Goal: Transaction & Acquisition: Purchase product/service

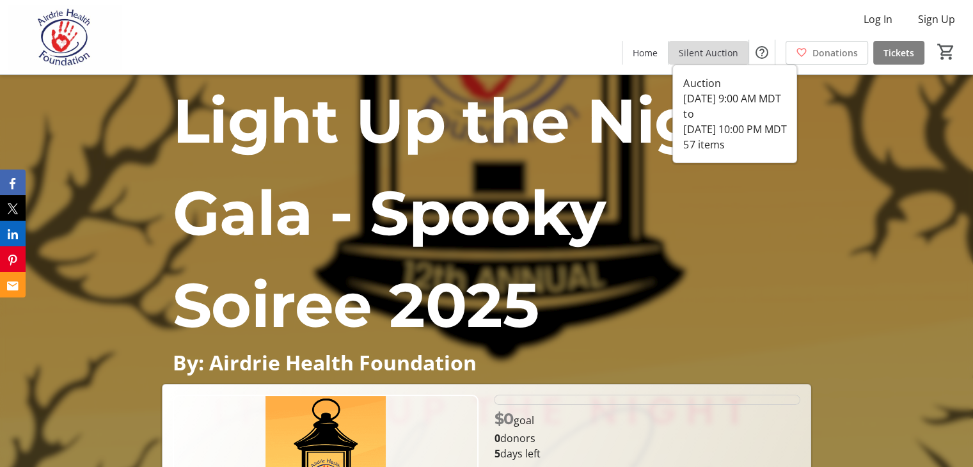
click at [734, 53] on span "Silent Auction" at bounding box center [709, 52] width 60 height 13
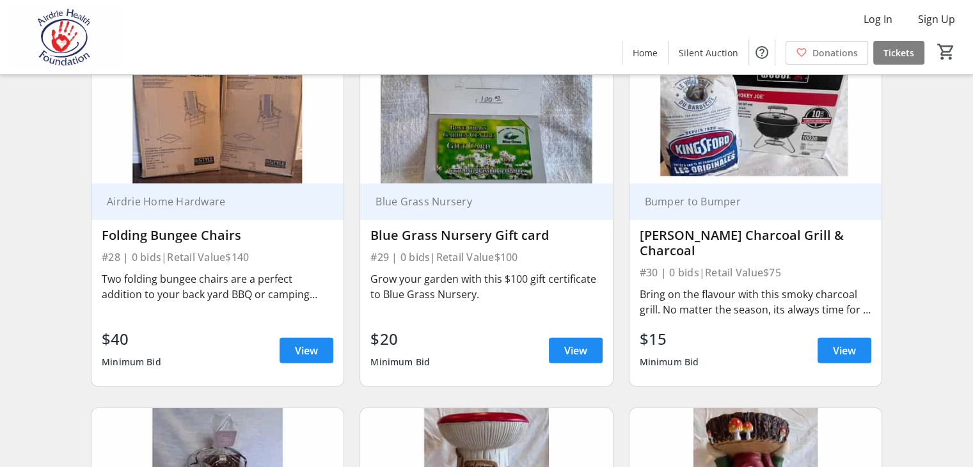
scroll to position [3410, 0]
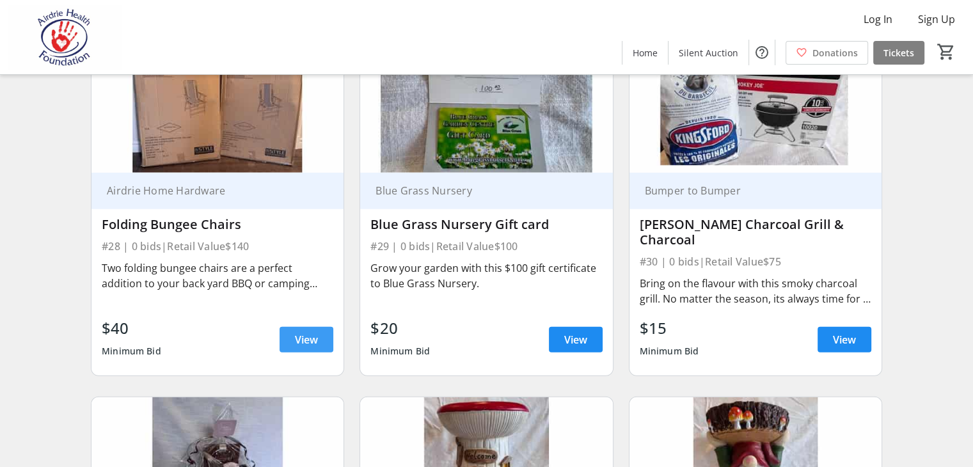
click at [306, 335] on span "View" at bounding box center [306, 339] width 23 height 15
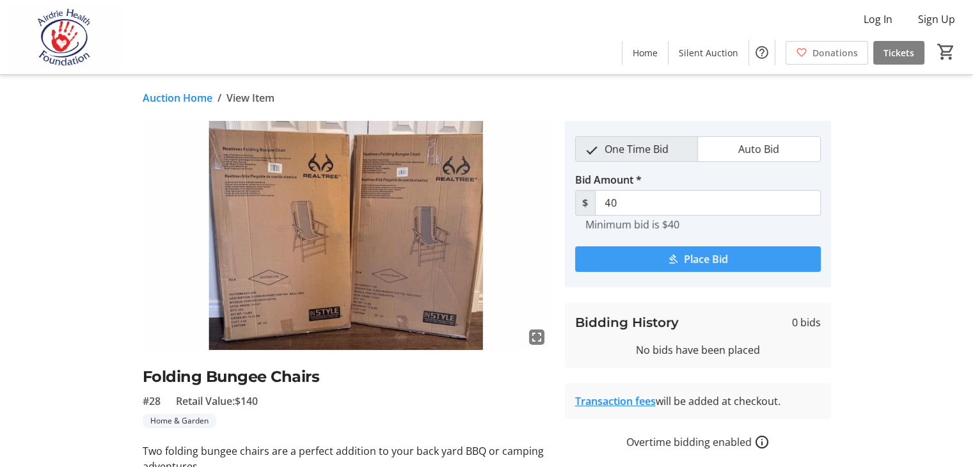
click at [721, 257] on span "Place Bid" at bounding box center [706, 259] width 44 height 15
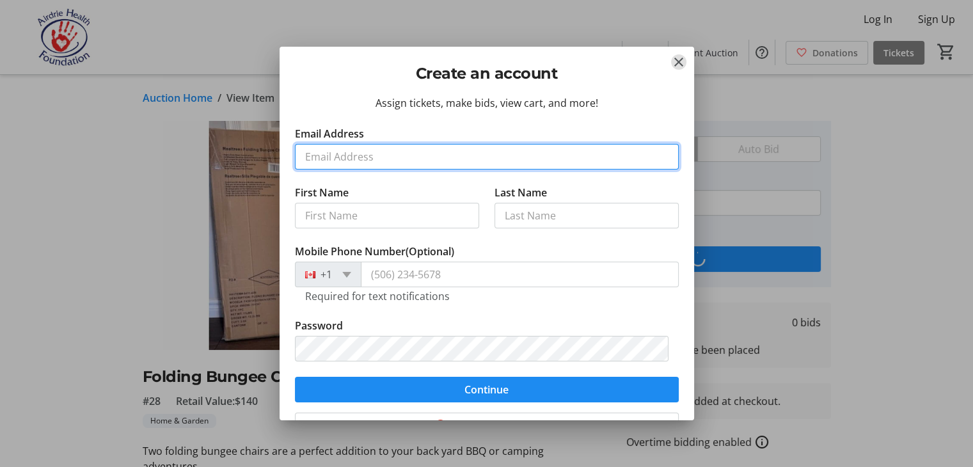
click at [369, 156] on input "Email Address" at bounding box center [487, 157] width 384 height 26
type input "[EMAIL_ADDRESS][DOMAIN_NAME]"
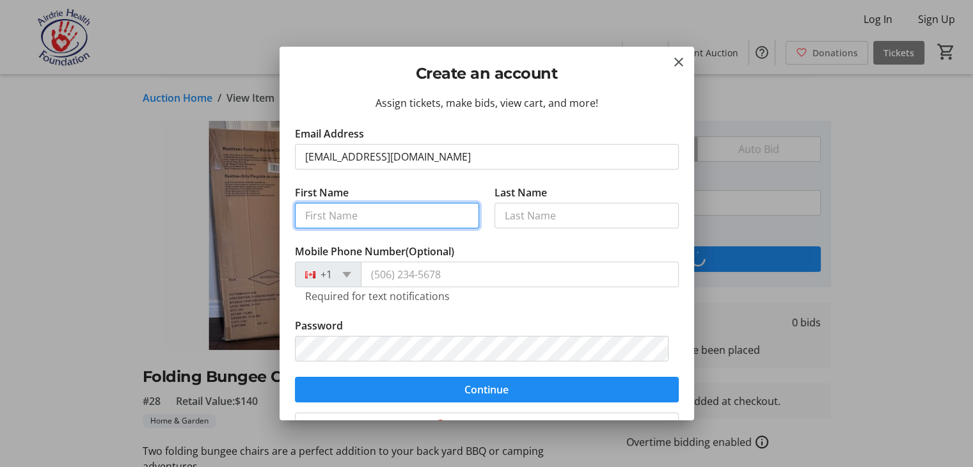
click at [369, 209] on input "First Name" at bounding box center [387, 216] width 184 height 26
type input "[PERSON_NAME]"
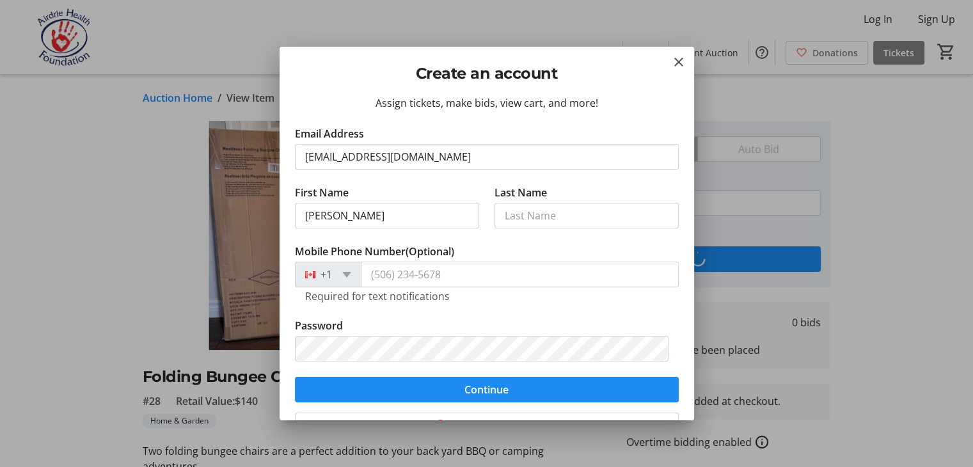
type input "WANCHUK"
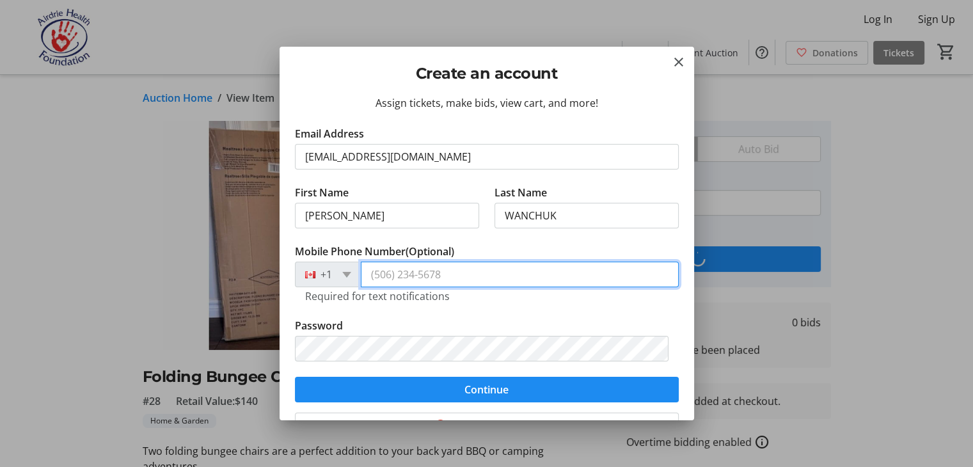
type input "[PHONE_NUMBER]"
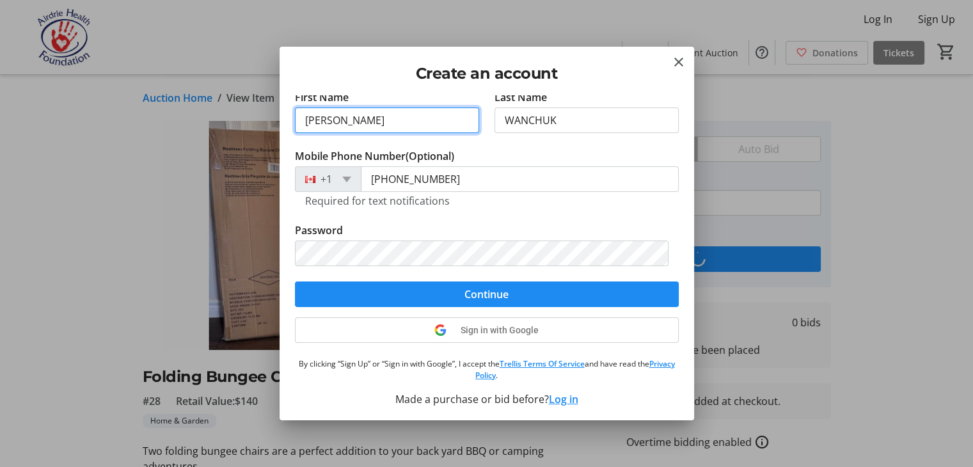
scroll to position [96, 0]
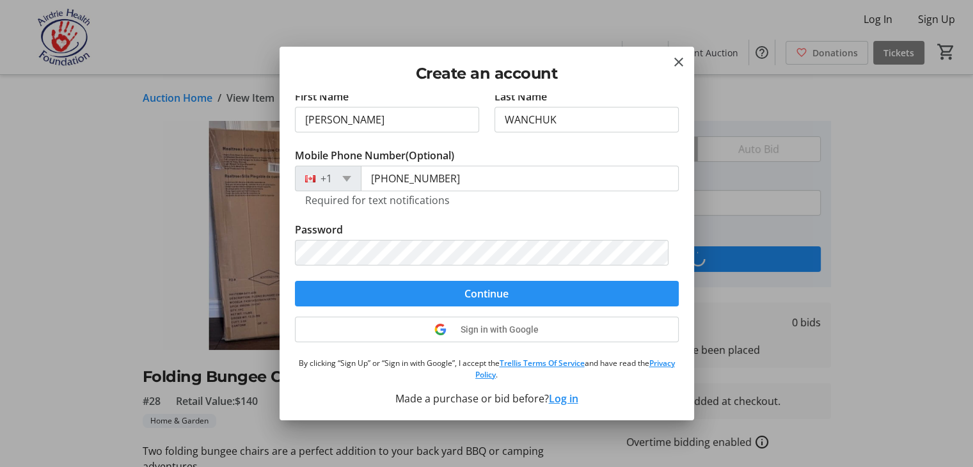
click at [497, 287] on span "Continue" at bounding box center [487, 293] width 44 height 15
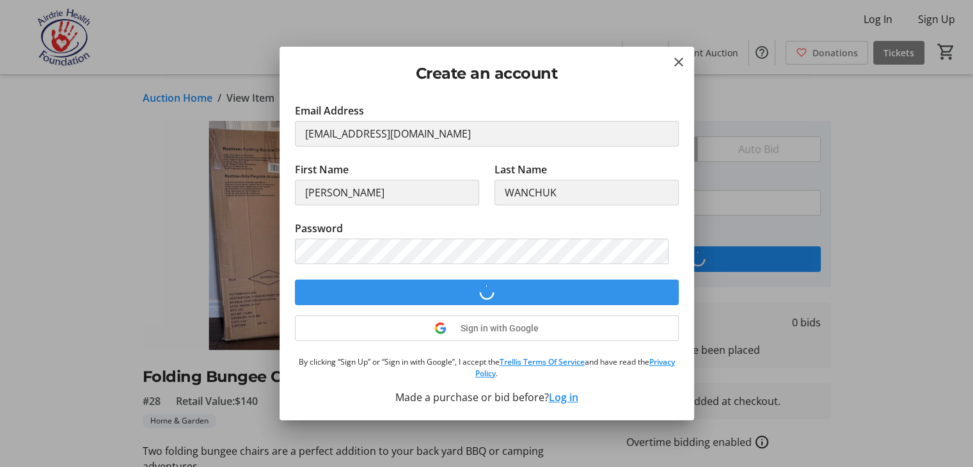
scroll to position [22, 0]
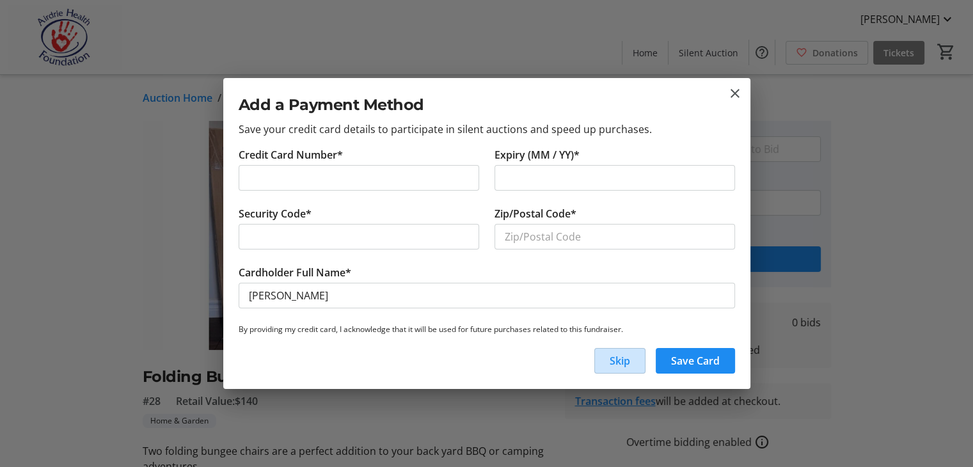
click at [628, 360] on span "Skip" at bounding box center [620, 360] width 20 height 15
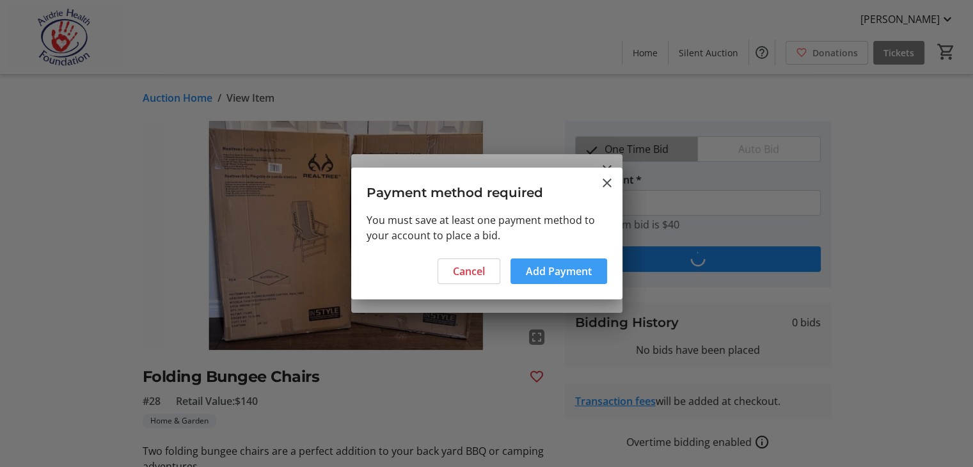
click at [542, 271] on span "Add Payment" at bounding box center [559, 271] width 66 height 15
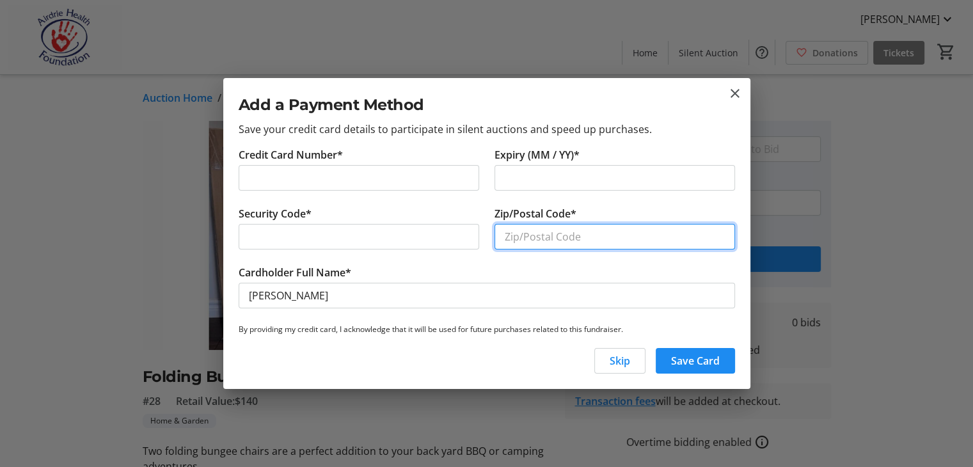
click at [563, 241] on input "Zip/Postal Code*" at bounding box center [615, 237] width 241 height 26
type input "T0M0S0"
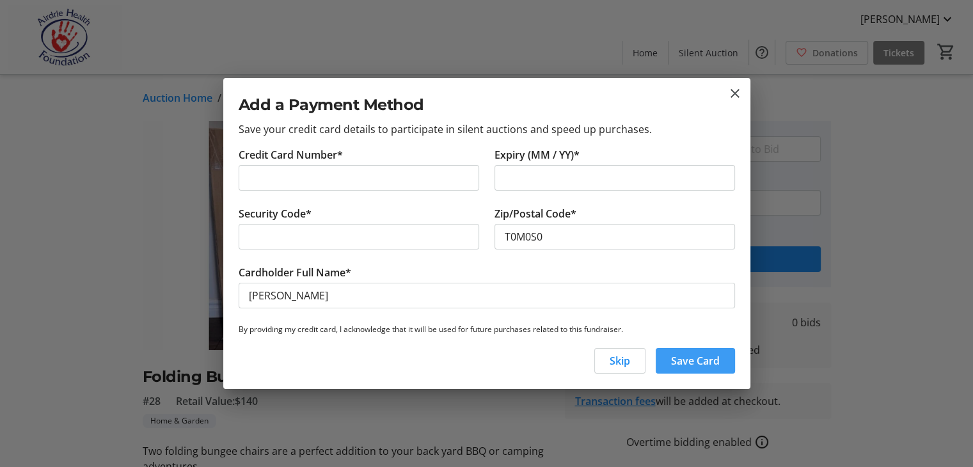
click at [686, 359] on span "Save Card" at bounding box center [695, 360] width 49 height 15
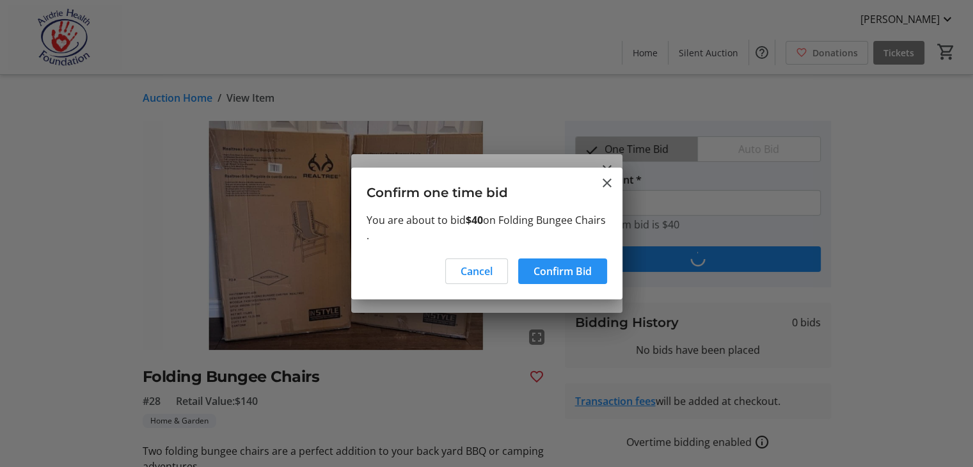
click at [559, 269] on span "Confirm Bid" at bounding box center [563, 271] width 58 height 15
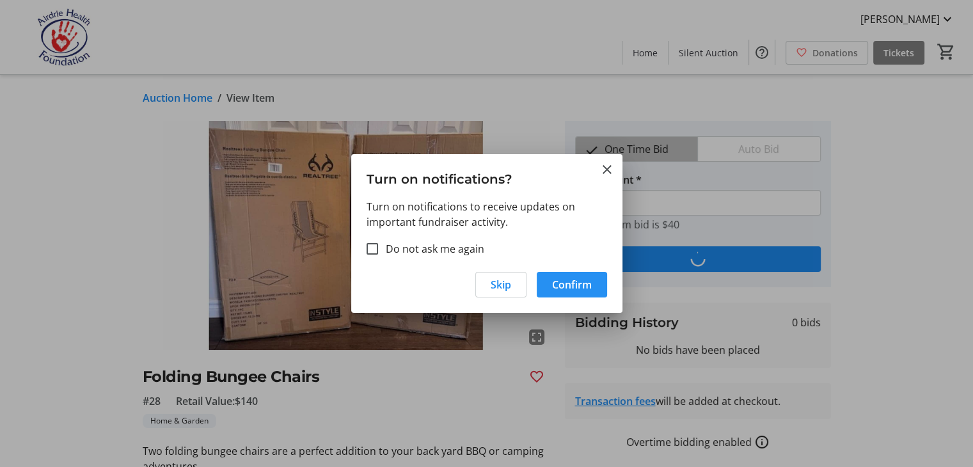
type input "50"
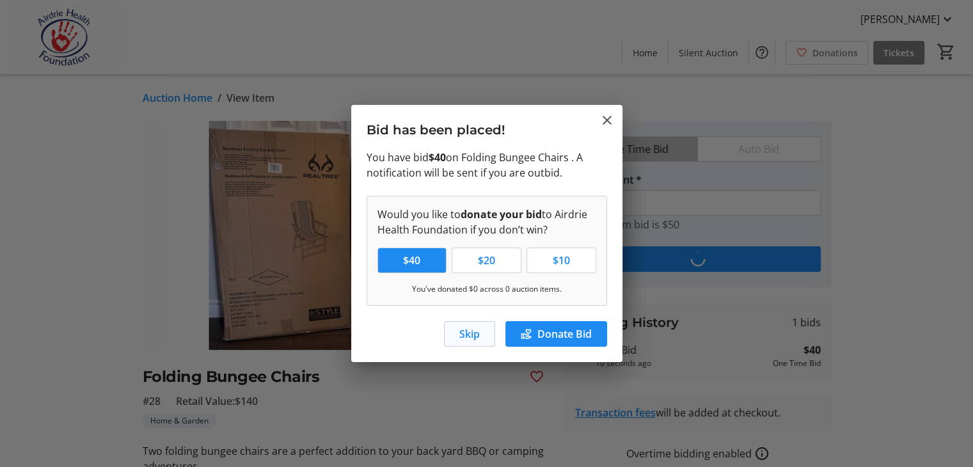
click at [464, 329] on span "Skip" at bounding box center [469, 333] width 20 height 15
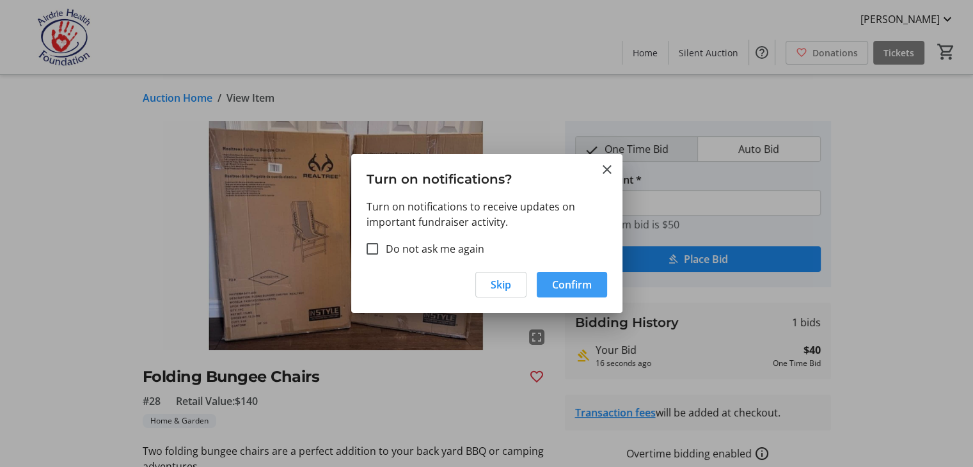
click at [581, 285] on span "Confirm" at bounding box center [572, 284] width 40 height 15
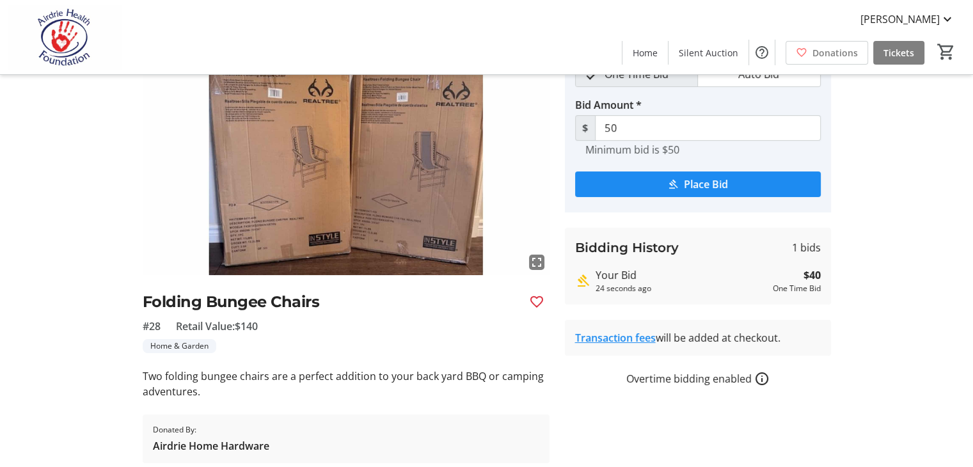
scroll to position [0, 0]
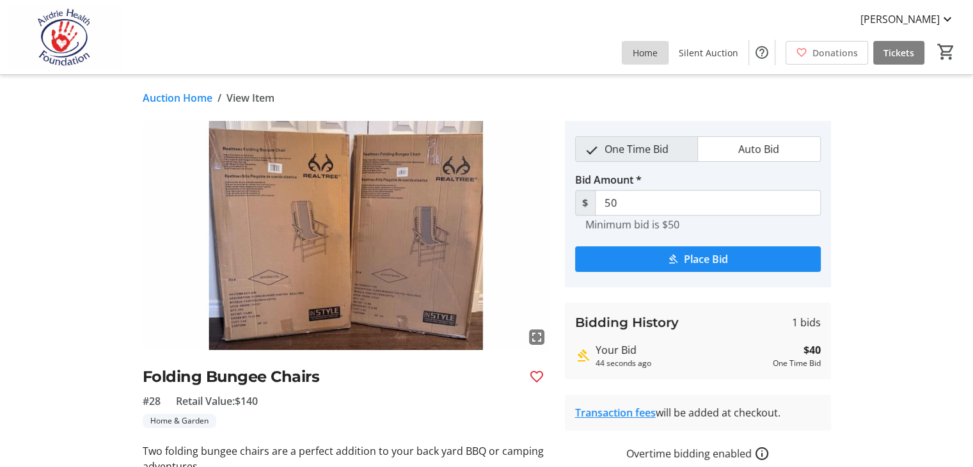
click at [643, 55] on span "Home" at bounding box center [645, 52] width 25 height 13
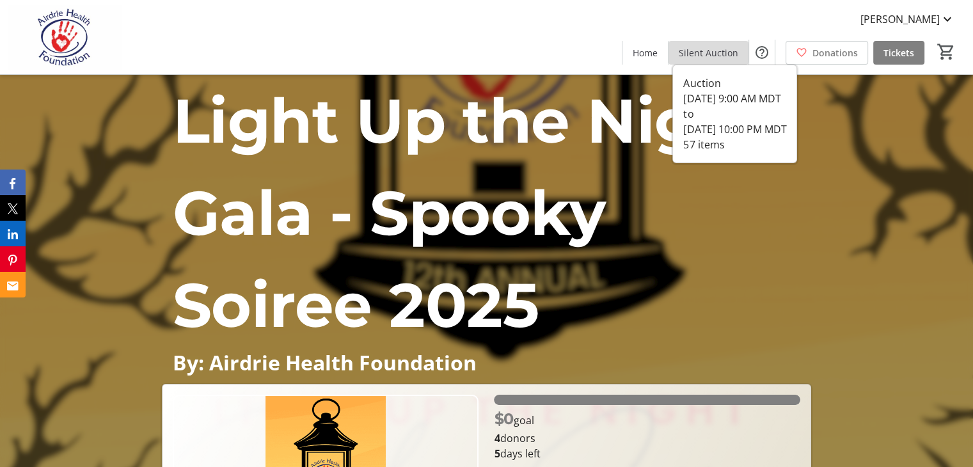
click at [730, 54] on span "Silent Auction" at bounding box center [709, 52] width 60 height 13
